Goal: Communication & Community: Answer question/provide support

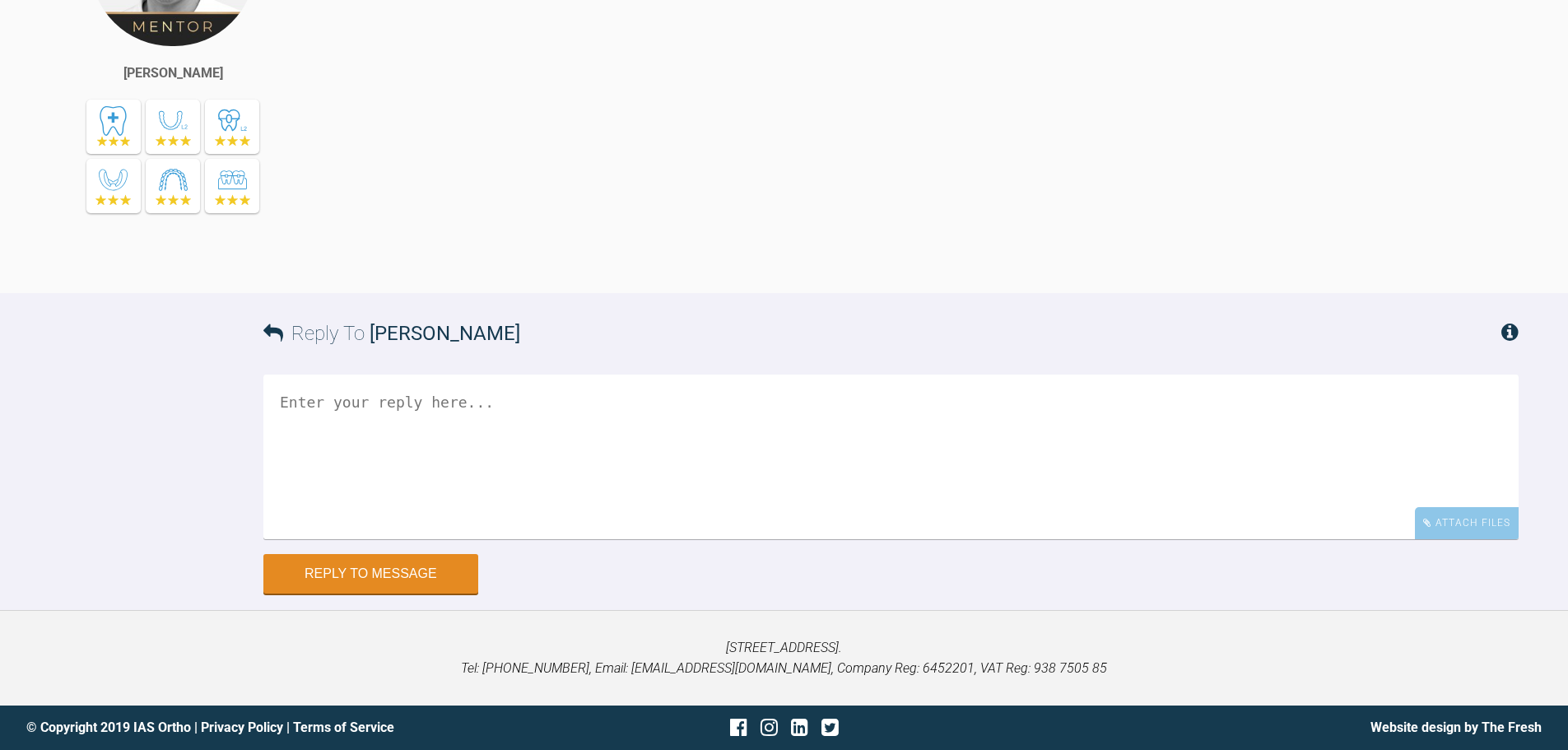
scroll to position [36055, 0]
click at [1428, 524] on icon at bounding box center [1427, 522] width 8 height 10
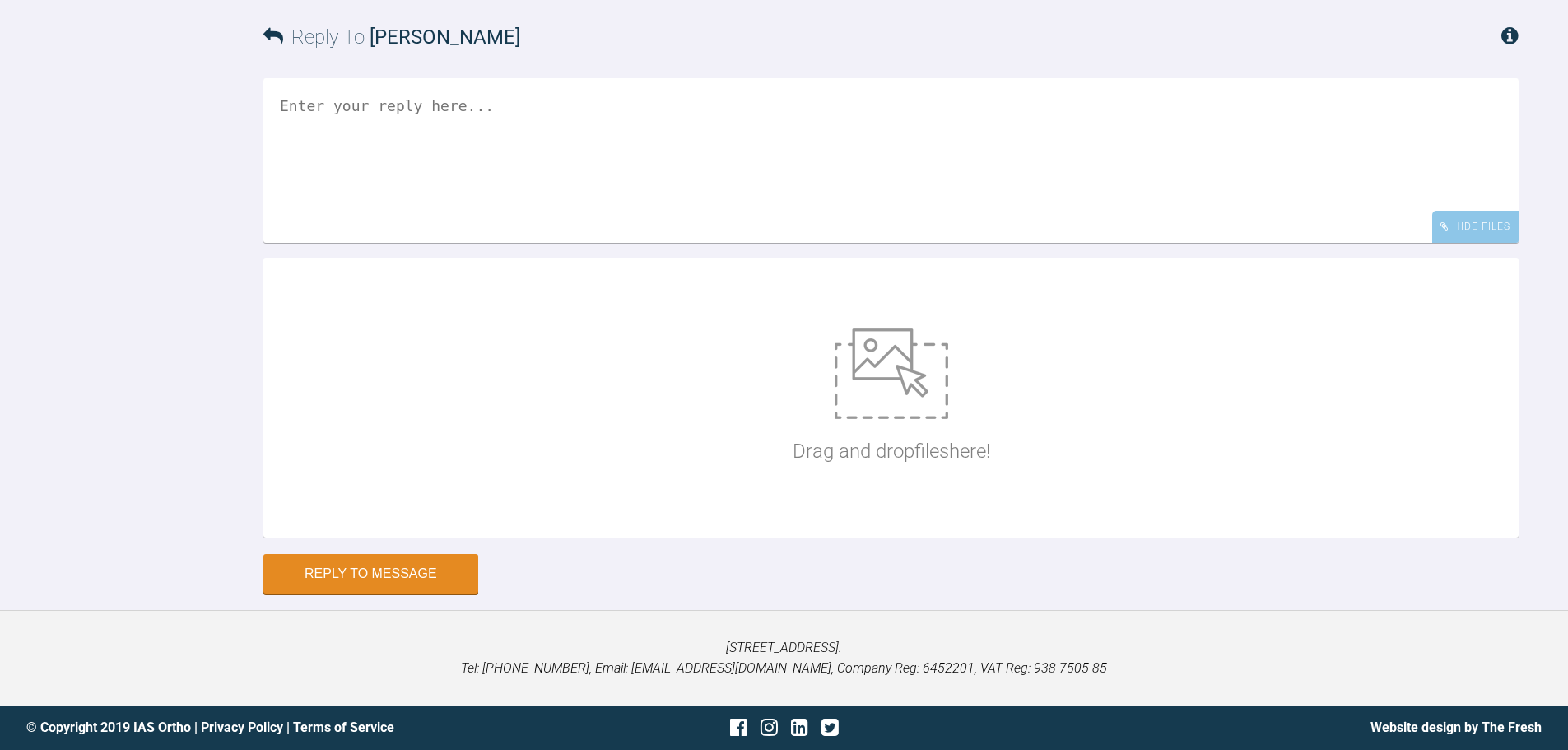
scroll to position [36351, 0]
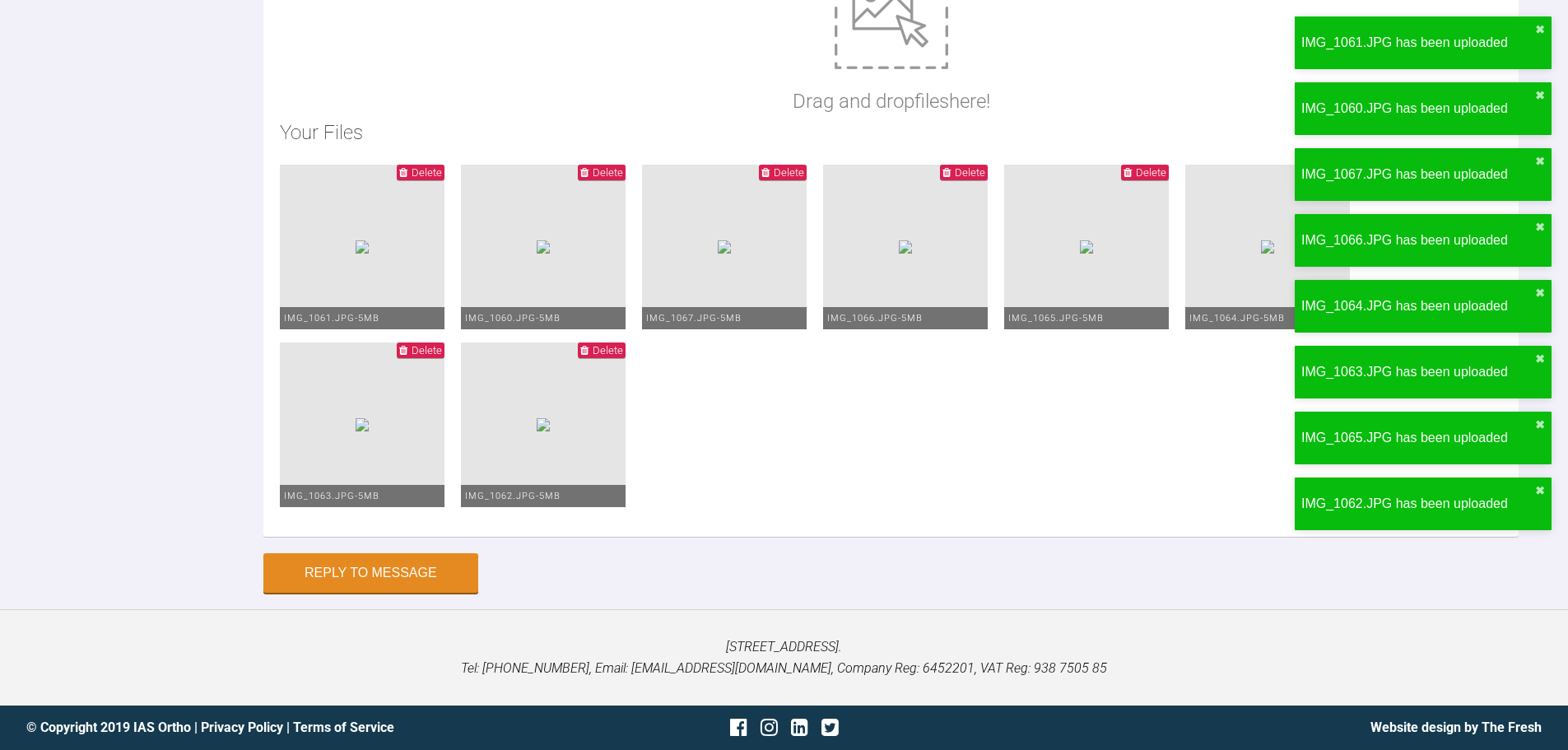
type textarea "h"
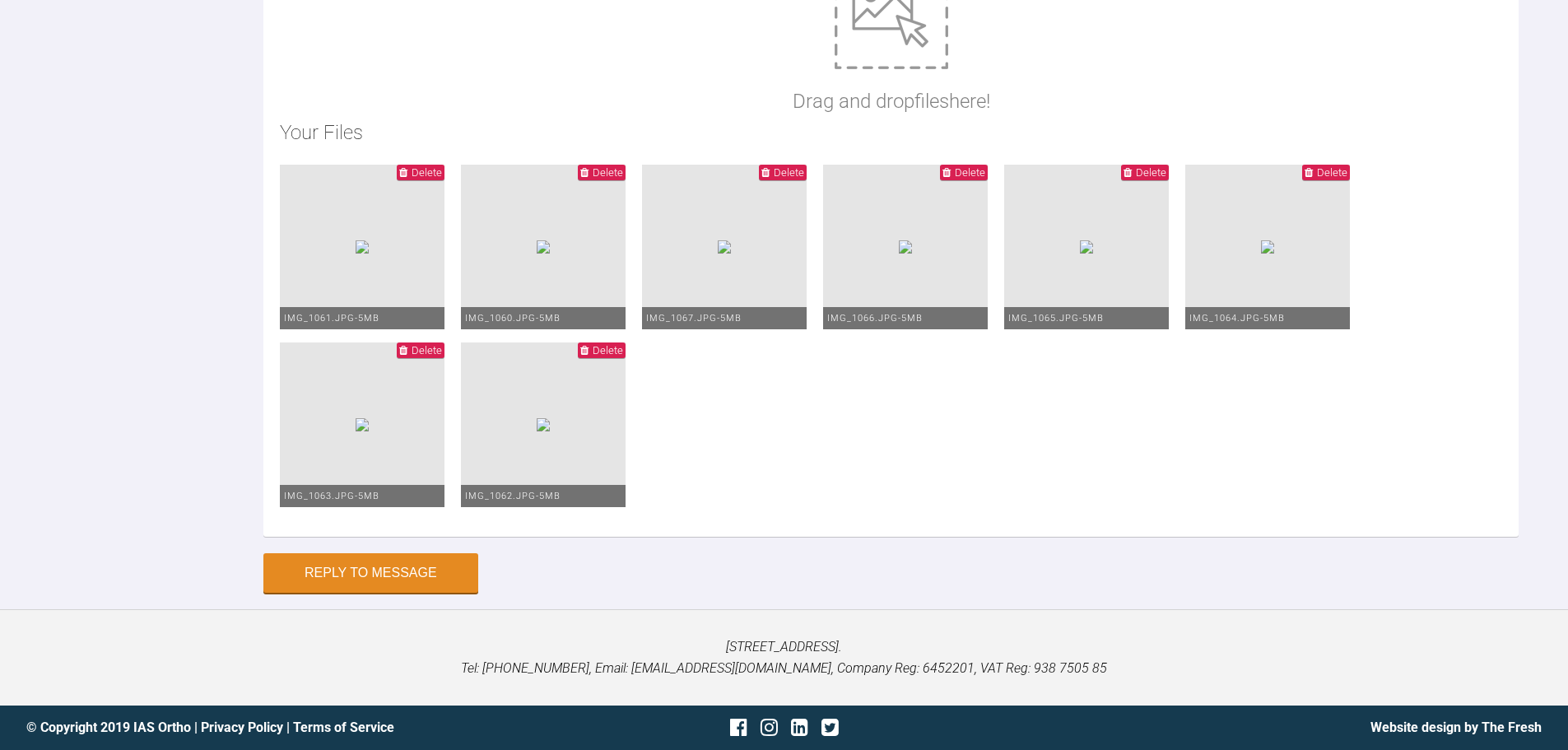
type textarea "Hi Asif, This is the recall. I have moved the hook and tried to co-ordinate the…"
click at [377, 576] on button "Reply to Message" at bounding box center [371, 574] width 215 height 39
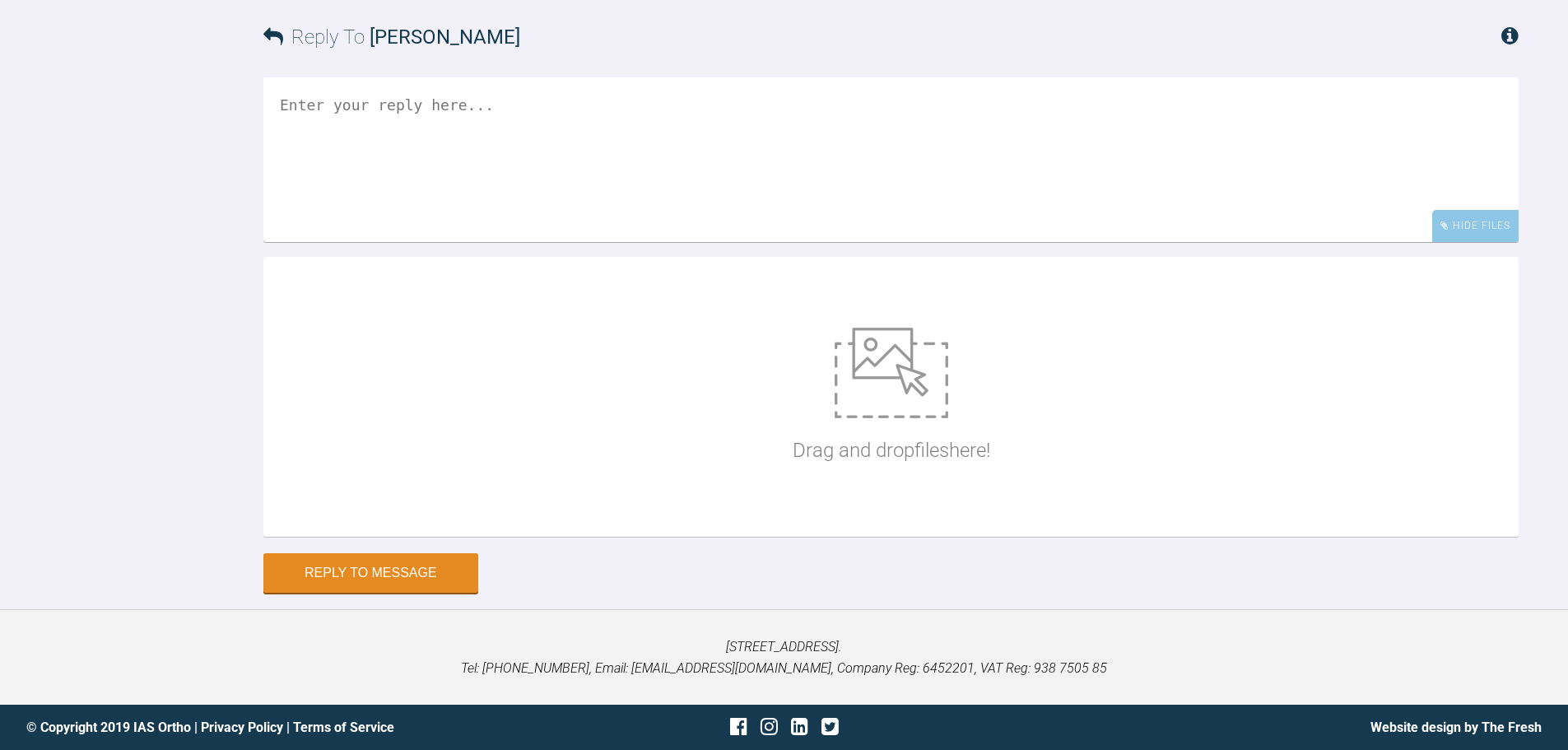
scroll to position [36604, 0]
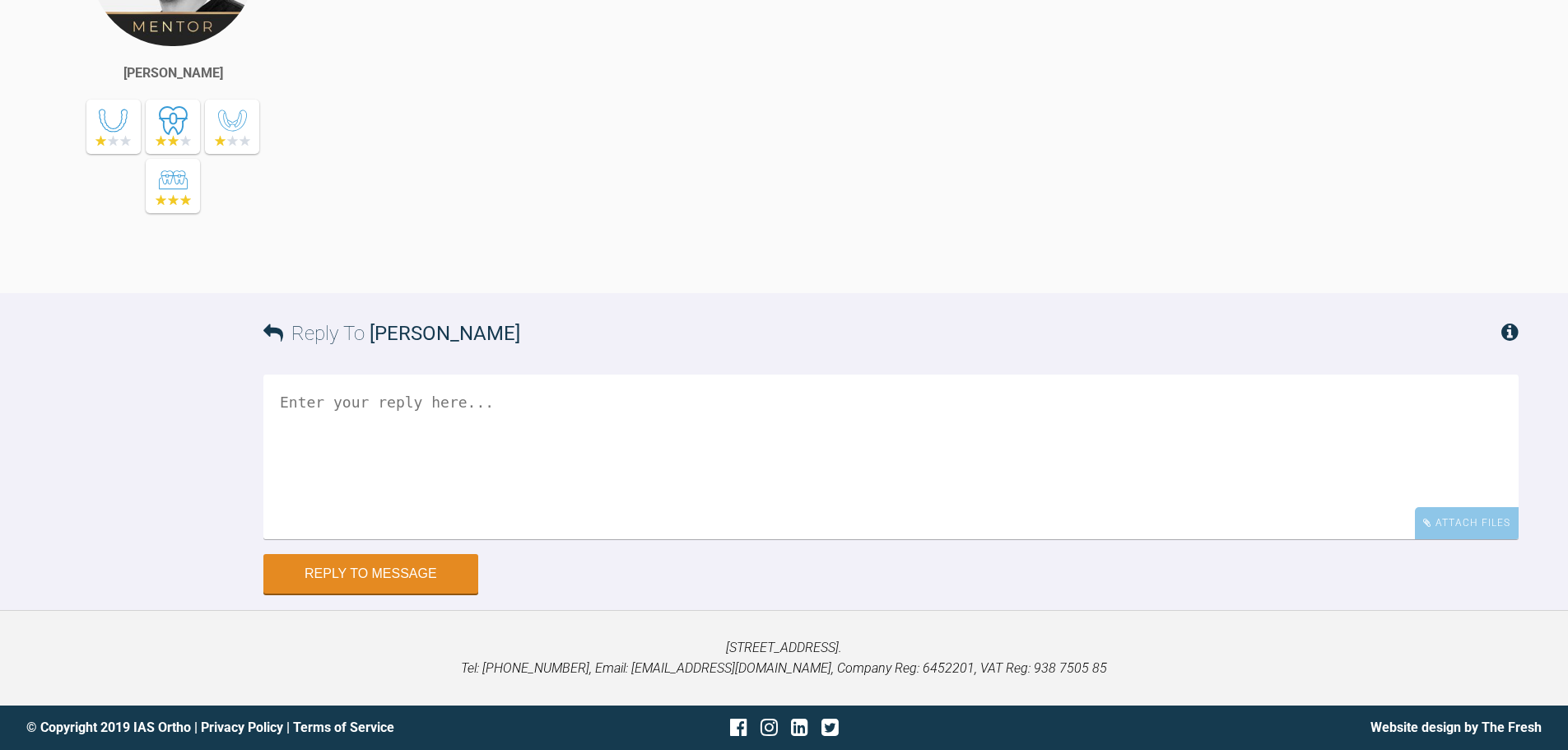
scroll to position [3306, 0]
click at [1473, 538] on div "Attach Files" at bounding box center [1467, 522] width 104 height 32
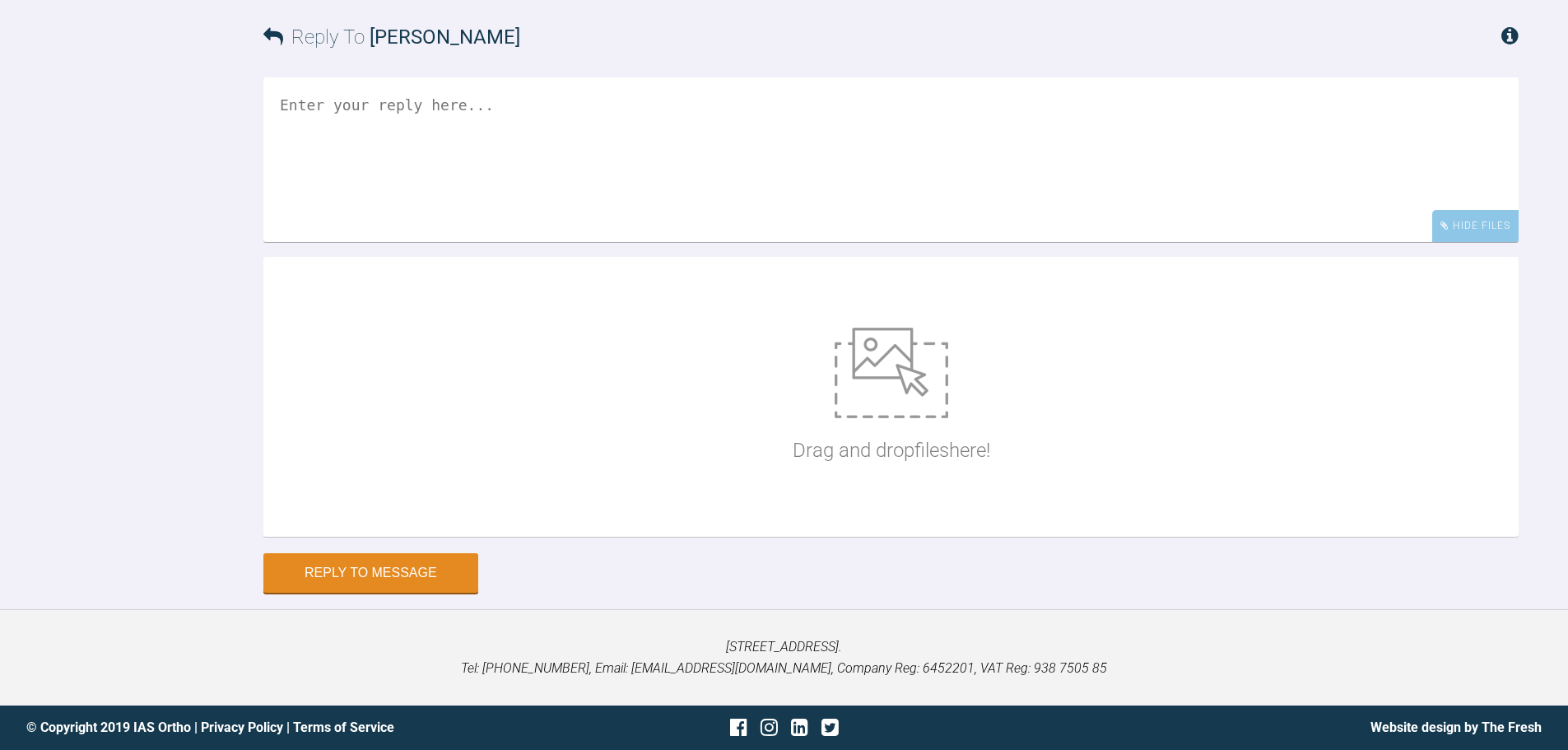
scroll to position [23225, 0]
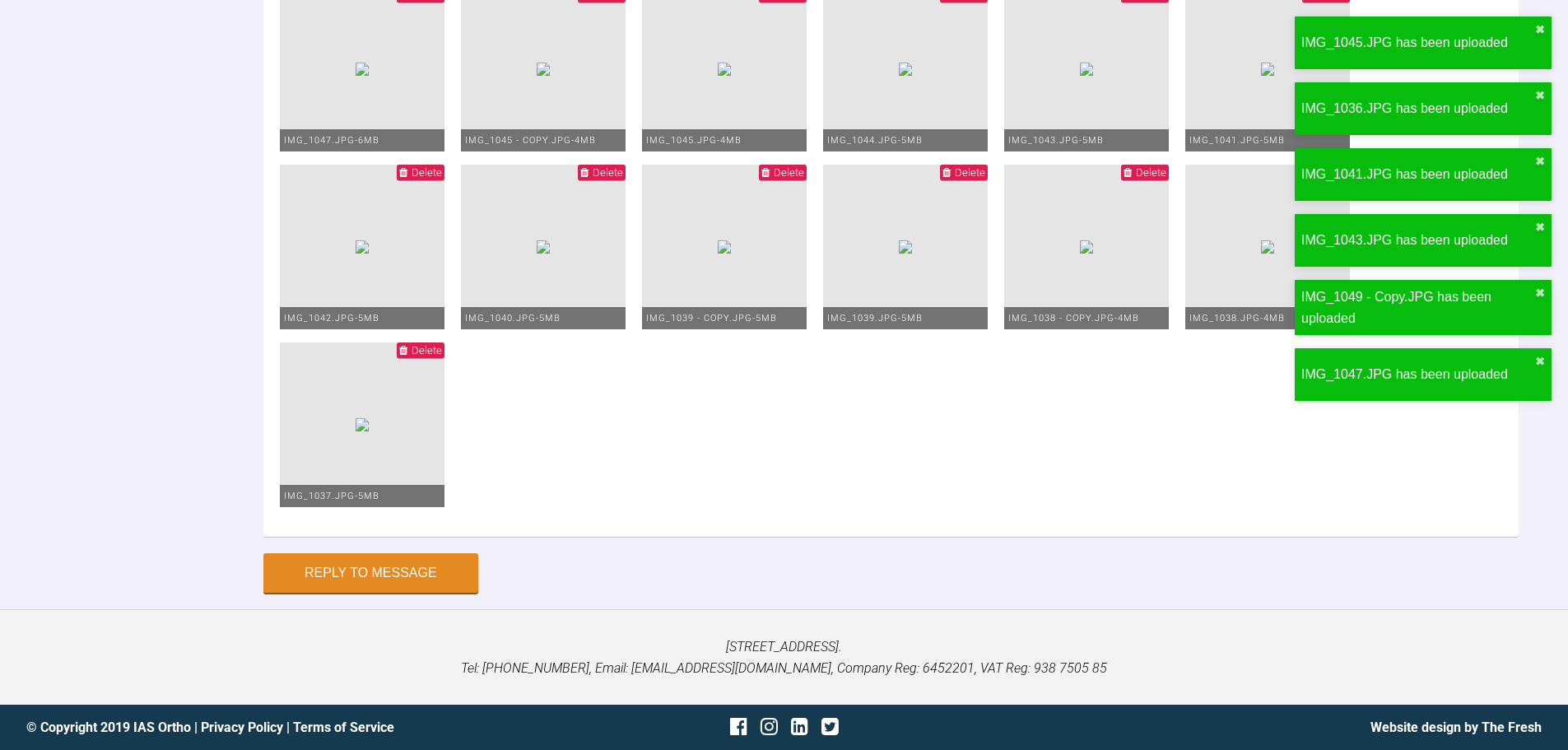
scroll to position [5, 0]
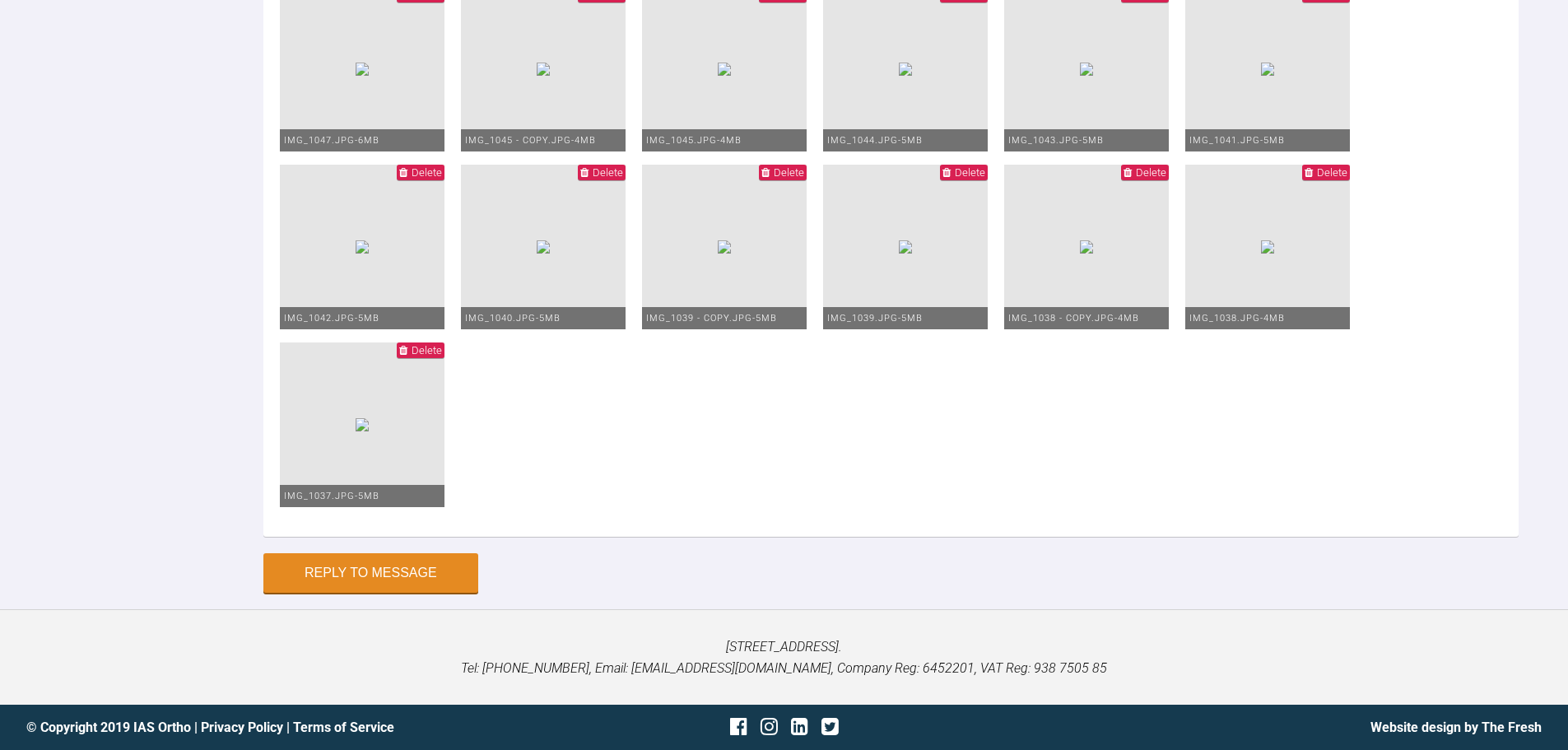
type textarea "Hi Zaid, This is Amy today at debond. Fixed and removable retention to be given…"
click at [387, 575] on button "Reply to Message" at bounding box center [371, 574] width 215 height 39
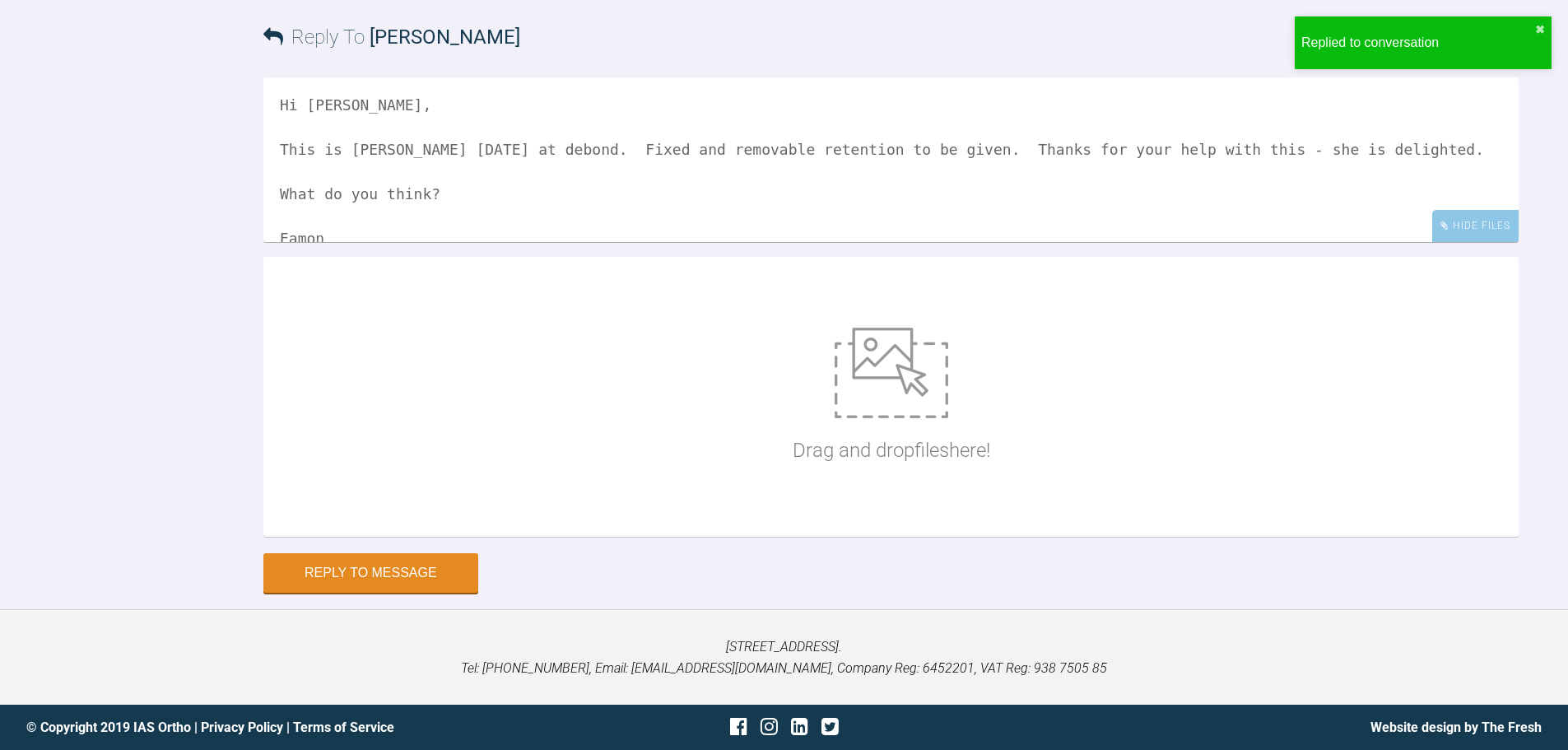
scroll to position [23650, 0]
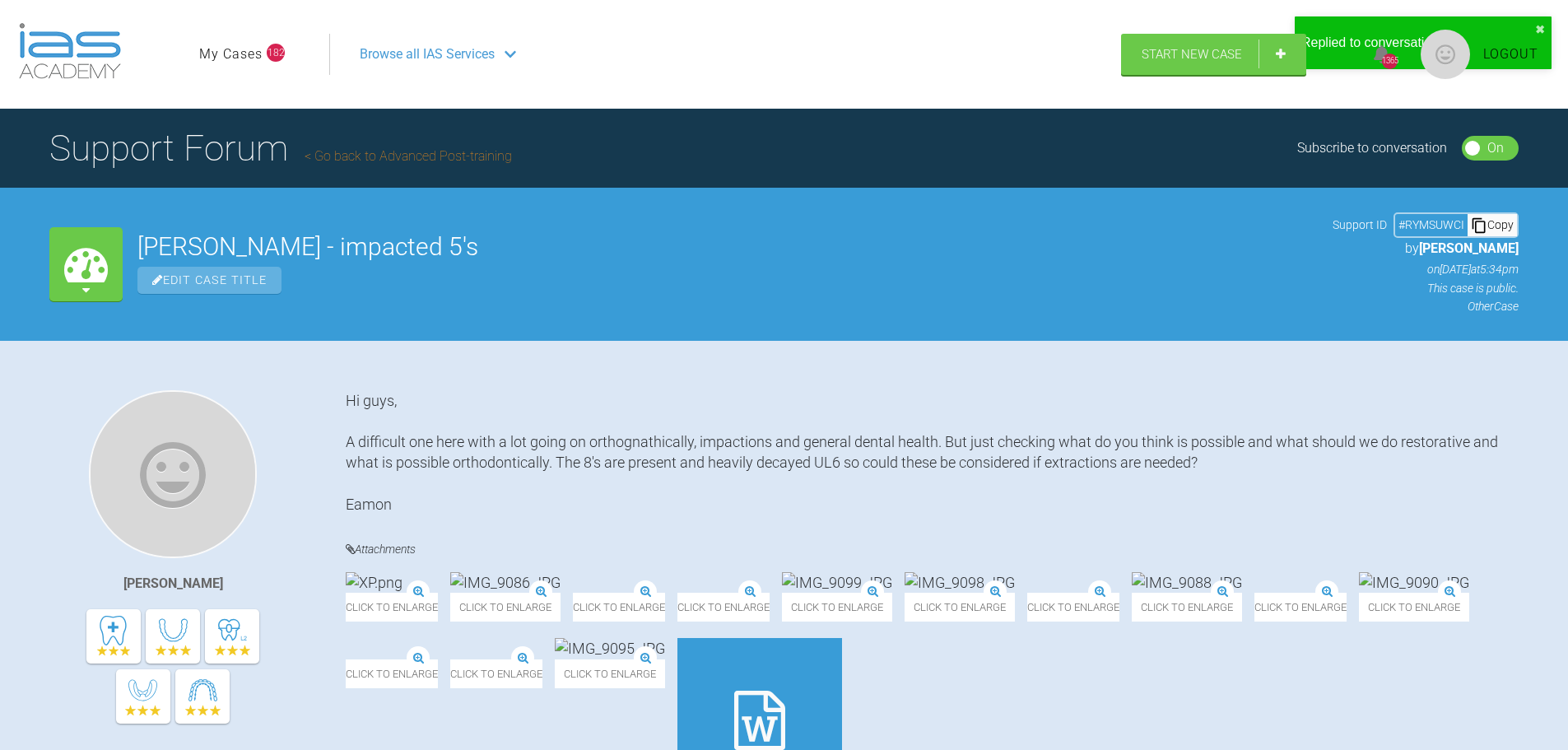
scroll to position [25814, 0]
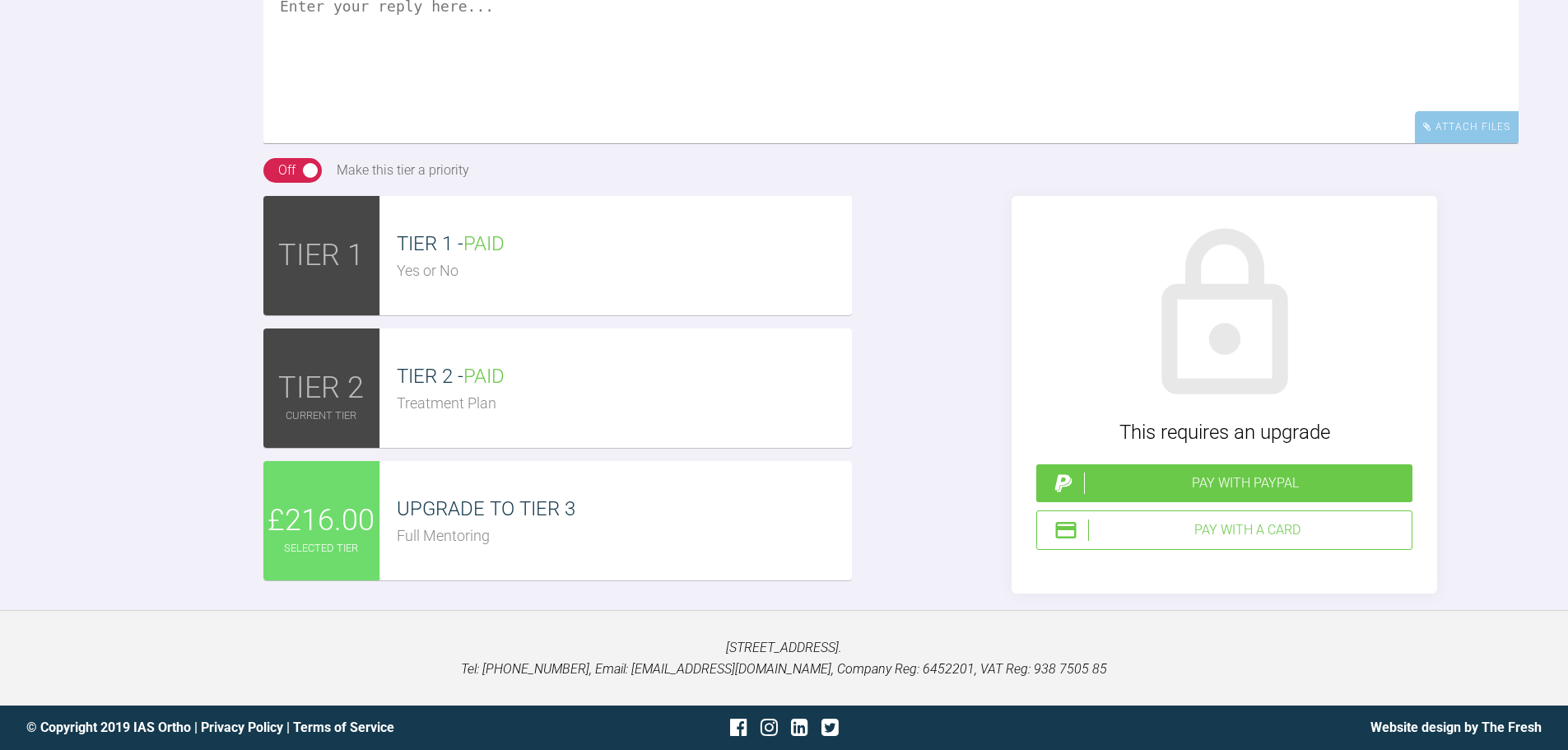
scroll to position [2903, 0]
